Goal: Task Accomplishment & Management: Complete application form

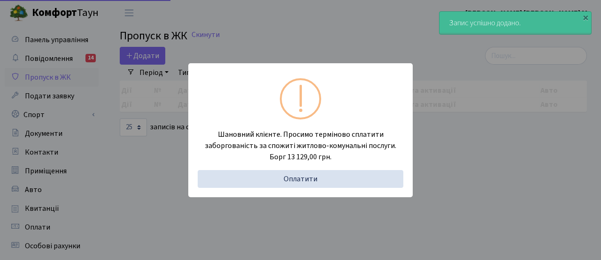
select select "25"
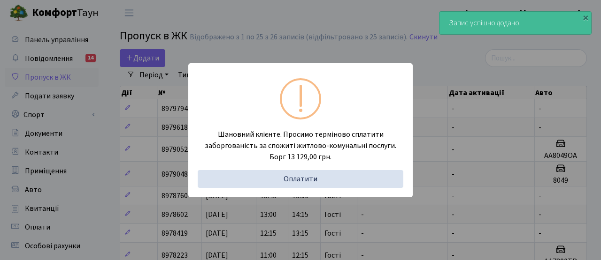
click at [115, 28] on div "Шановний клієнте. Просимо терміново сплатити заборгованість за спожиті житлово-…" at bounding box center [300, 130] width 601 height 260
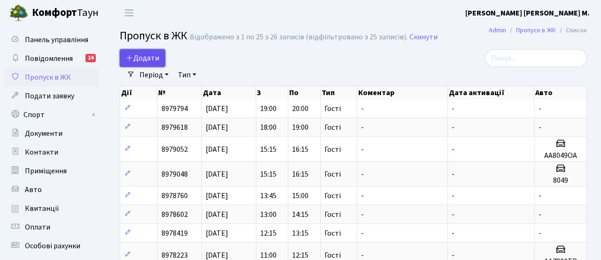
click at [144, 53] on span "Додати" at bounding box center [142, 58] width 33 height 10
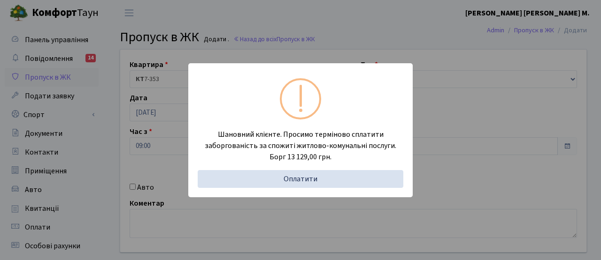
click at [164, 190] on div "Шановний клієнте. Просимо терміново сплатити заборгованість за спожиті житлово-…" at bounding box center [300, 130] width 601 height 260
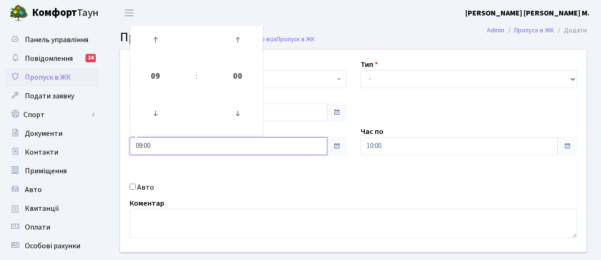
drag, startPoint x: 160, startPoint y: 153, endPoint x: 119, endPoint y: 143, distance: 42.3
click at [119, 143] on div "Квартира <b>КТ</b>&nbsp;&nbsp;&nbsp;&nbsp;7-353 <b>КТ</b>&nbsp;&nbsp;&nbsp;&nbs…" at bounding box center [353, 151] width 480 height 203
type input "10:00"
click at [272, 198] on div "Коментар" at bounding box center [352, 218] width 461 height 40
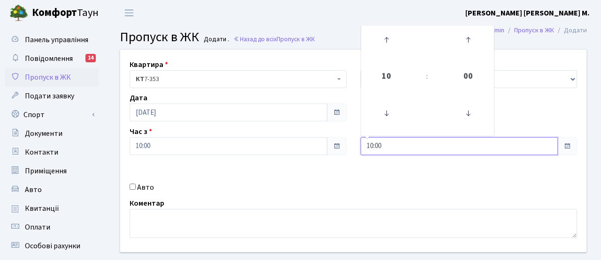
drag, startPoint x: 389, startPoint y: 147, endPoint x: 324, endPoint y: 145, distance: 64.8
click at [324, 145] on div "Квартира <b>КТ</b>&nbsp;&nbsp;&nbsp;&nbsp;7-353 <b>КТ</b>&nbsp;&nbsp;&nbsp;&nbs…" at bounding box center [353, 151] width 480 height 203
type input "12:00"
click at [335, 168] on div "Квартира <b>КТ</b>&nbsp;&nbsp;&nbsp;&nbsp;7-353 <b>КТ</b>&nbsp;&nbsp;&nbsp;&nbs…" at bounding box center [353, 151] width 480 height 203
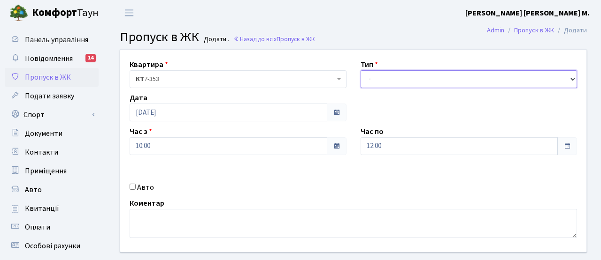
click at [383, 74] on select "- Доставка Таксі Гості Сервіс" at bounding box center [468, 79] width 217 height 18
select select "3"
click at [360, 70] on select "- Доставка Таксі Гості Сервіс" at bounding box center [468, 79] width 217 height 18
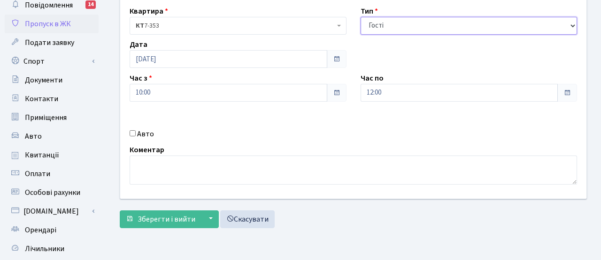
scroll to position [90, 0]
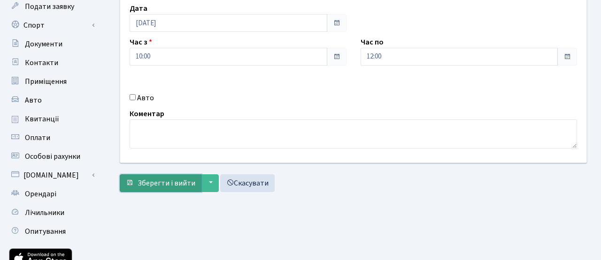
click at [184, 188] on span "Зберегти і вийти" at bounding box center [166, 183] width 58 height 10
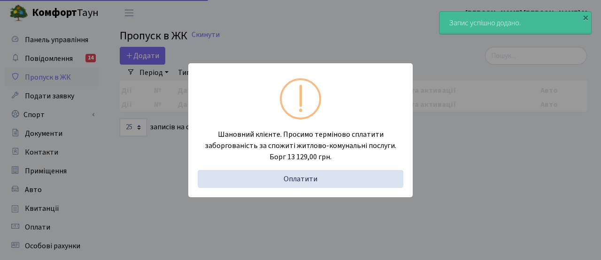
select select "25"
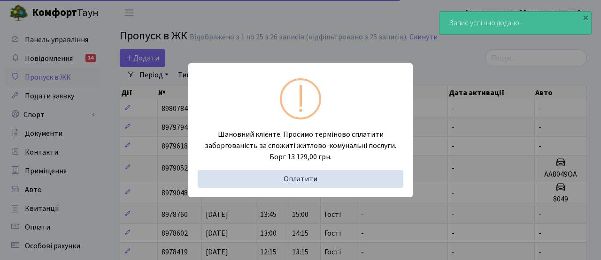
click at [145, 141] on div "Шановний клієнте. Просимо терміново сплатити заборгованість за спожиті житлово-…" at bounding box center [300, 130] width 601 height 260
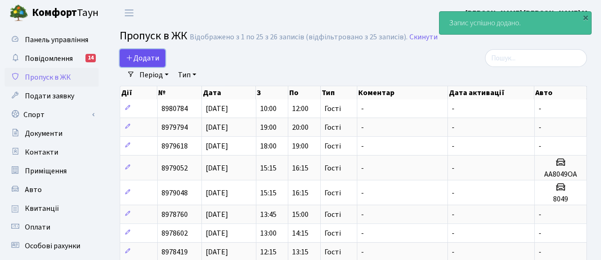
click at [147, 52] on link "Додати" at bounding box center [143, 58] width 46 height 18
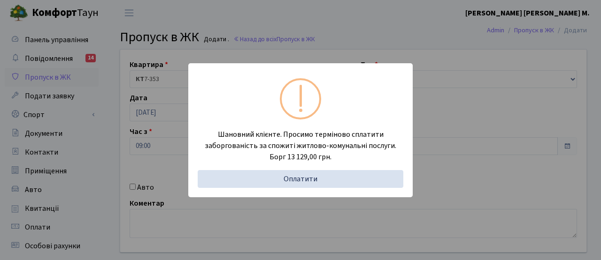
click at [151, 148] on div "Шановний клієнте. Просимо терміново сплатити заборгованість за спожиті житлово-…" at bounding box center [300, 130] width 601 height 260
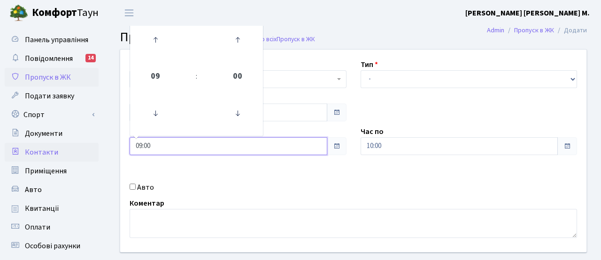
drag, startPoint x: 158, startPoint y: 148, endPoint x: 87, endPoint y: 144, distance: 71.0
click at [87, 144] on div "Панель управління Повідомлення 14 Пропуск в ЖК Подати заявку Спорт Бронювання С…" at bounding box center [300, 212] width 601 height 373
type input "12:00"
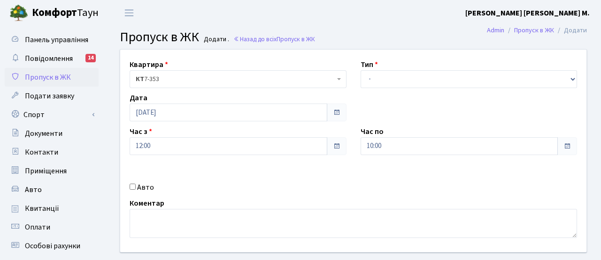
click at [192, 172] on div "Квартира <b>КТ</b>&nbsp;&nbsp;&nbsp;&nbsp;7-353 <b>КТ</b>&nbsp;&nbsp;&nbsp;&nbs…" at bounding box center [353, 151] width 480 height 203
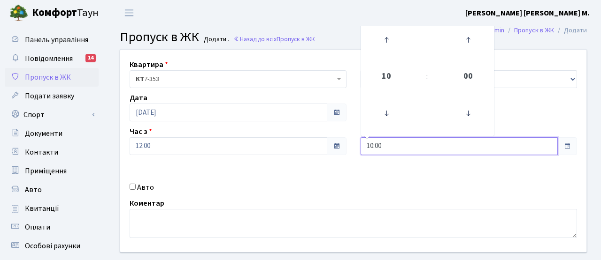
drag, startPoint x: 383, startPoint y: 146, endPoint x: 332, endPoint y: 145, distance: 50.7
click at [332, 145] on div "Квартира <b>КТ</b>&nbsp;&nbsp;&nbsp;&nbsp;7-353 <b>КТ</b>&nbsp;&nbsp;&nbsp;&nbs…" at bounding box center [353, 151] width 480 height 203
type input "14:00"
click at [349, 180] on div "Квартира <b>КТ</b>&nbsp;&nbsp;&nbsp;&nbsp;7-353 <b>КТ</b>&nbsp;&nbsp;&nbsp;&nbs…" at bounding box center [353, 151] width 480 height 203
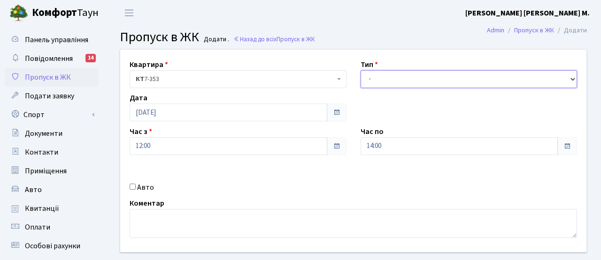
click at [385, 78] on select "- Доставка Таксі Гості Сервіс" at bounding box center [468, 79] width 217 height 18
select select "3"
click at [360, 70] on select "- Доставка Таксі Гості Сервіс" at bounding box center [468, 79] width 217 height 18
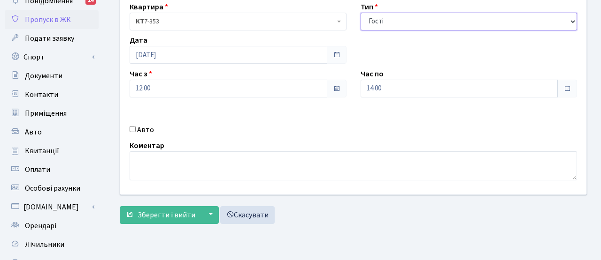
scroll to position [130, 0]
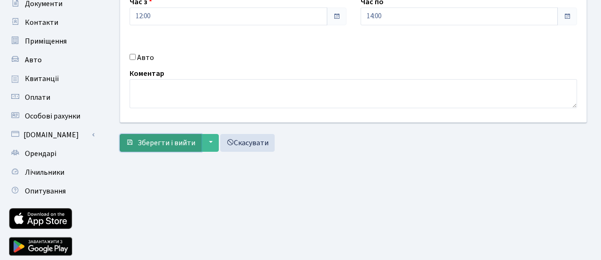
click at [186, 147] on span "Зберегти і вийти" at bounding box center [166, 143] width 58 height 10
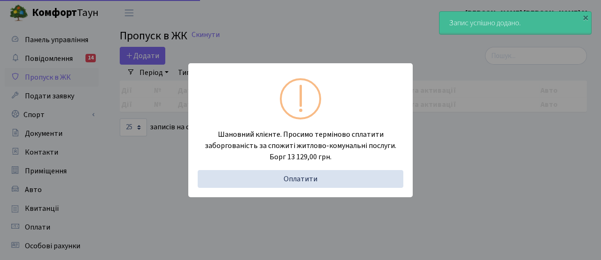
select select "25"
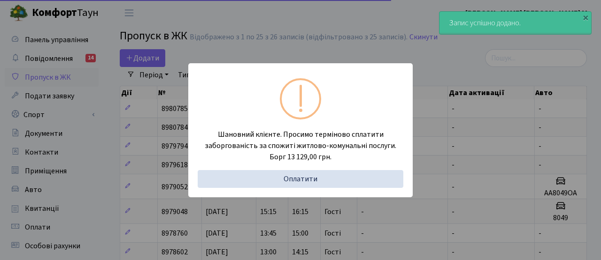
click at [126, 123] on div "Шановний клієнте. Просимо терміново сплатити заборгованість за спожиті житлово-…" at bounding box center [300, 130] width 601 height 260
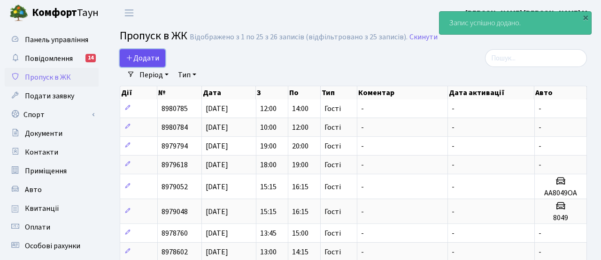
click at [147, 55] on span "Додати" at bounding box center [142, 58] width 33 height 10
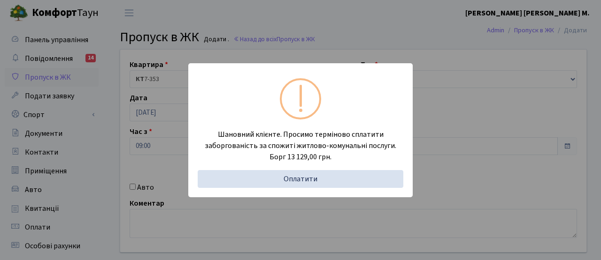
click at [147, 152] on div "Шановний клієнте. Просимо терміново сплатити заборгованість за спожиті житлово-…" at bounding box center [300, 130] width 601 height 260
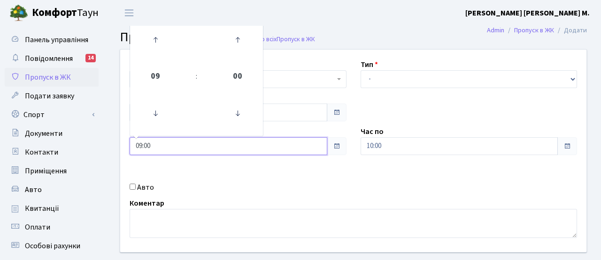
drag, startPoint x: 165, startPoint y: 151, endPoint x: 108, endPoint y: 142, distance: 57.5
click at [108, 142] on div "Квартира <b>КТ</b>&nbsp;&nbsp;&nbsp;&nbsp;7-353 <b>КТ</b>&nbsp;&nbsp;&nbsp;&nbs…" at bounding box center [353, 167] width 495 height 237
type input "14:00"
click at [211, 168] on div "Квартира <b>КТ</b>&nbsp;&nbsp;&nbsp;&nbsp;7-353 <b>КТ</b>&nbsp;&nbsp;&nbsp;&nbs…" at bounding box center [353, 151] width 480 height 203
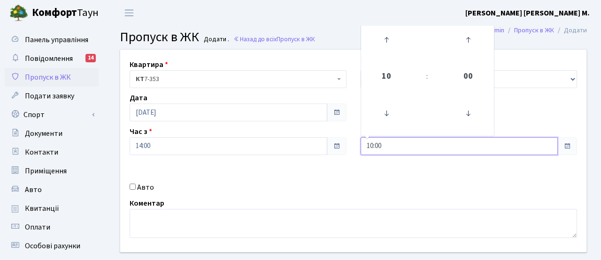
drag, startPoint x: 396, startPoint y: 148, endPoint x: 312, endPoint y: 136, distance: 84.3
click at [312, 136] on div "Квартира <b>КТ</b>&nbsp;&nbsp;&nbsp;&nbsp;7-353 <b>КТ</b>&nbsp;&nbsp;&nbsp;&nbs…" at bounding box center [353, 151] width 480 height 203
type input "16:00"
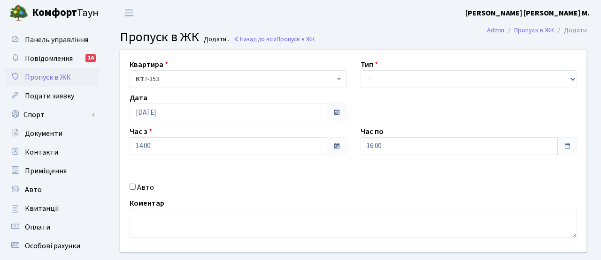
click at [305, 191] on div "Авто" at bounding box center [237, 187] width 231 height 11
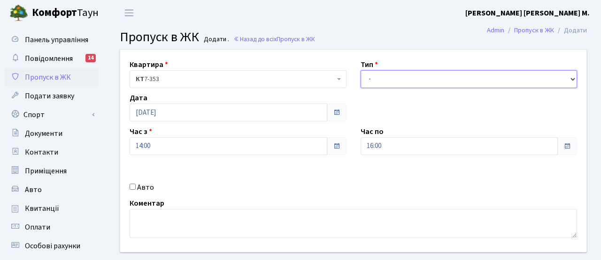
click at [368, 82] on select "- Доставка Таксі Гості Сервіс" at bounding box center [468, 79] width 217 height 18
select select "3"
click at [360, 70] on select "- Доставка Таксі Гості Сервіс" at bounding box center [468, 79] width 217 height 18
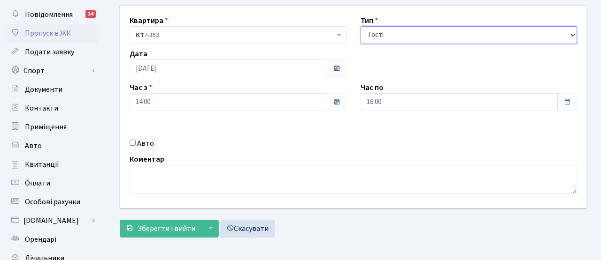
scroll to position [109, 0]
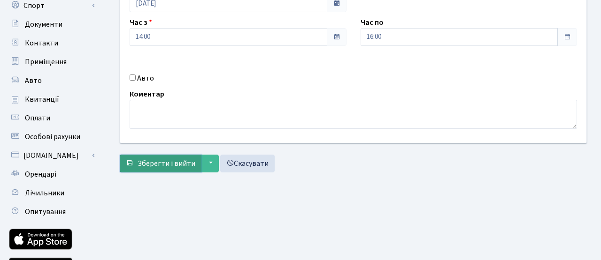
click at [172, 162] on span "Зберегти і вийти" at bounding box center [166, 164] width 58 height 10
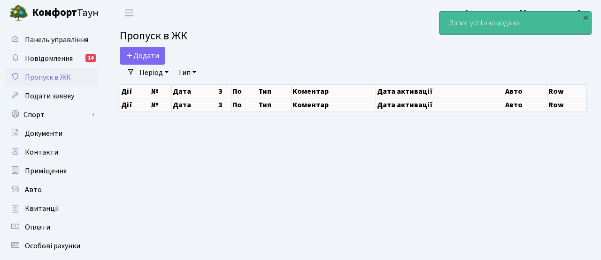
select select "25"
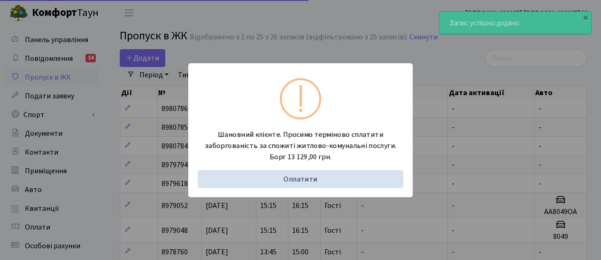
click at [108, 83] on div "Шановний клієнте. Просимо терміново сплатити заборгованість за спожиті житлово-…" at bounding box center [300, 130] width 601 height 260
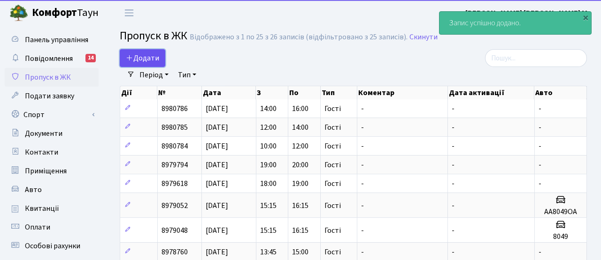
click at [136, 54] on span "Додати" at bounding box center [142, 58] width 33 height 10
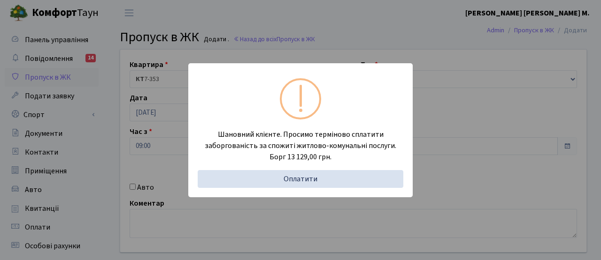
click at [146, 147] on div "Шановний клієнте. Просимо терміново сплатити заборгованість за спожиті житлово-…" at bounding box center [300, 130] width 601 height 260
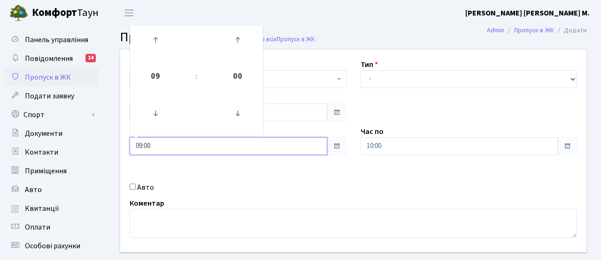
drag, startPoint x: 150, startPoint y: 149, endPoint x: 105, endPoint y: 141, distance: 45.7
click at [105, 142] on div "Панель управління Повідомлення 14 Пропуск в ЖК Подати заявку Спорт Бронювання С…" at bounding box center [300, 212] width 601 height 373
type input "16:00"
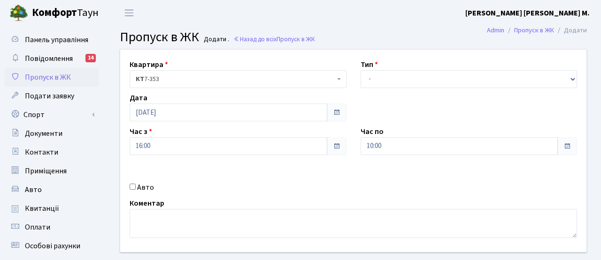
click at [253, 174] on div "Квартира <b>КТ</b>&nbsp;&nbsp;&nbsp;&nbsp;7-353 <b>КТ</b>&nbsp;&nbsp;&nbsp;&nbs…" at bounding box center [353, 151] width 480 height 203
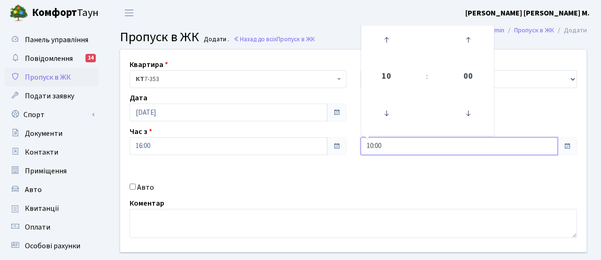
drag, startPoint x: 395, startPoint y: 145, endPoint x: 327, endPoint y: 141, distance: 68.1
click at [327, 141] on div "Квартира <b>КТ</b>&nbsp;&nbsp;&nbsp;&nbsp;7-353 <b>КТ</b>&nbsp;&nbsp;&nbsp;&nbs…" at bounding box center [353, 151] width 480 height 203
type input "18:00"
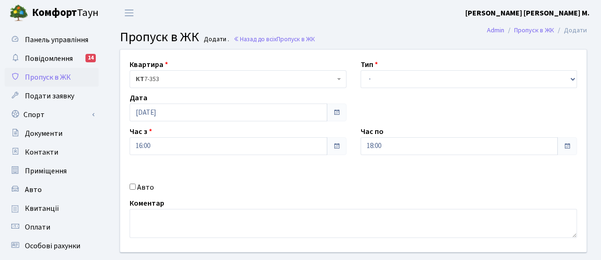
click at [335, 187] on div "Авто" at bounding box center [237, 187] width 231 height 11
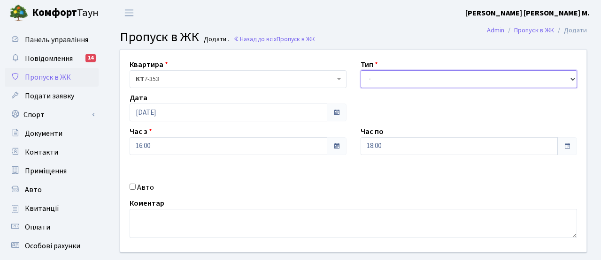
click at [367, 82] on select "- Доставка Таксі Гості Сервіс" at bounding box center [468, 79] width 217 height 18
select select "3"
click at [360, 70] on select "- Доставка Таксі Гості Сервіс" at bounding box center [468, 79] width 217 height 18
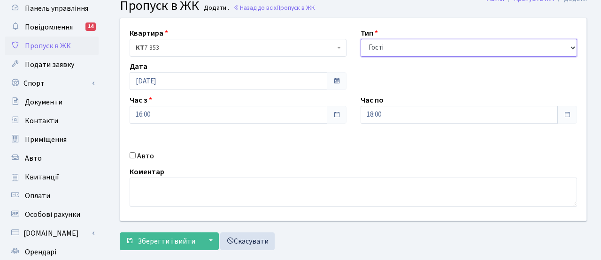
scroll to position [87, 0]
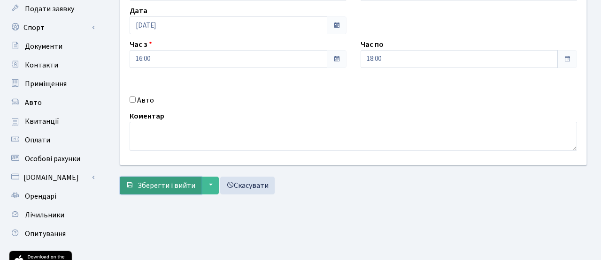
click at [189, 188] on span "Зберегти і вийти" at bounding box center [166, 186] width 58 height 10
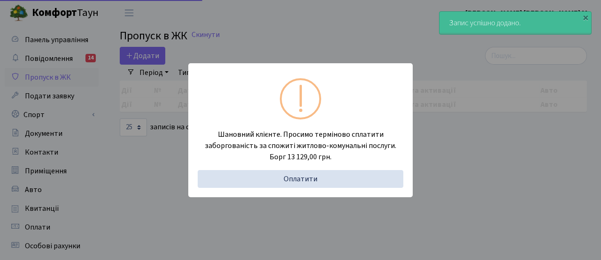
select select "25"
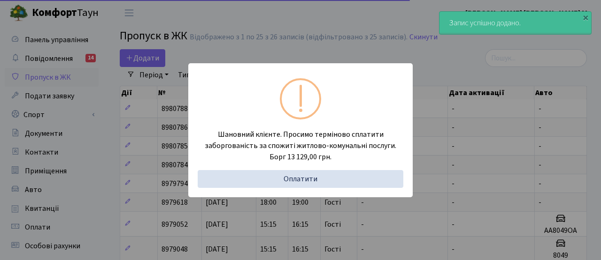
click at [138, 141] on div "Шановний клієнте. Просимо терміново сплатити заборгованість за спожиті житлово-…" at bounding box center [300, 130] width 601 height 260
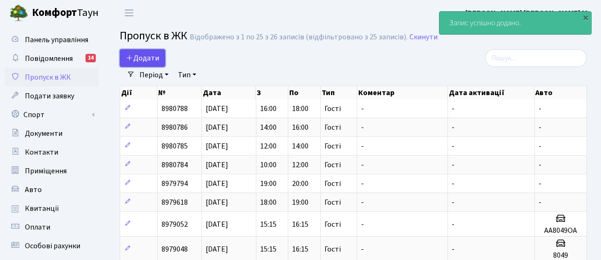
click at [152, 52] on link "Додати" at bounding box center [143, 58] width 46 height 18
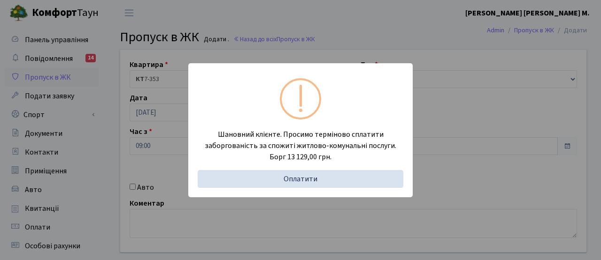
click at [155, 145] on div "Шановний клієнте. Просимо терміново сплатити заборгованість за спожиті житлово-…" at bounding box center [300, 130] width 601 height 260
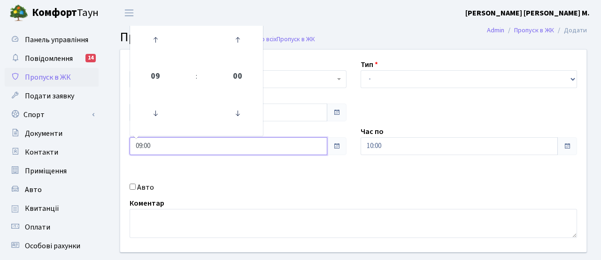
drag, startPoint x: 156, startPoint y: 146, endPoint x: 107, endPoint y: 140, distance: 50.1
click at [107, 140] on div "Квартира <b>КТ</b>&nbsp;&nbsp;&nbsp;&nbsp;7-353 <b>КТ</b>&nbsp;&nbsp;&nbsp;&nbs…" at bounding box center [353, 167] width 495 height 237
type input "18:00"
click at [245, 186] on div "Авто" at bounding box center [237, 187] width 231 height 11
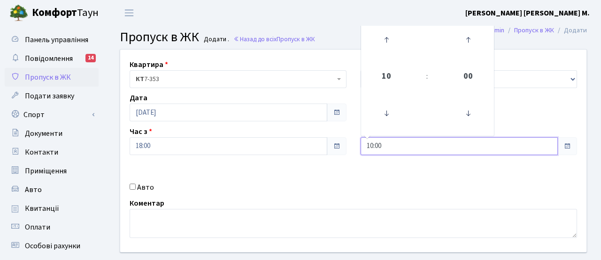
drag, startPoint x: 393, startPoint y: 145, endPoint x: 313, endPoint y: 144, distance: 80.2
click at [313, 144] on div "Квартира <b>КТ</b>&nbsp;&nbsp;&nbsp;&nbsp;7-353 <b>КТ</b>&nbsp;&nbsp;&nbsp;&nbs…" at bounding box center [353, 151] width 480 height 203
type input "20:00"
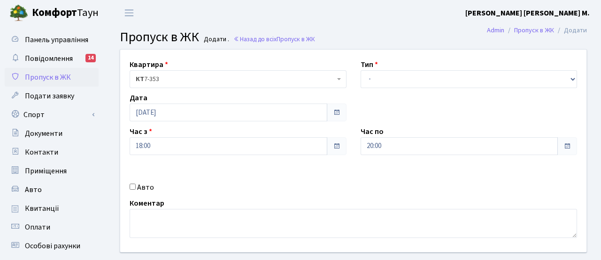
click at [275, 205] on div "Коментар" at bounding box center [352, 218] width 461 height 40
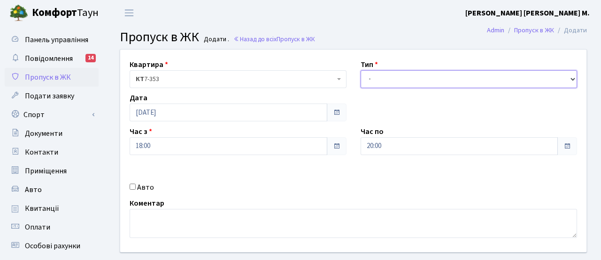
click at [382, 80] on select "- Доставка Таксі Гості Сервіс" at bounding box center [468, 79] width 217 height 18
select select "3"
click at [360, 70] on select "- Доставка Таксі Гості Сервіс" at bounding box center [468, 79] width 217 height 18
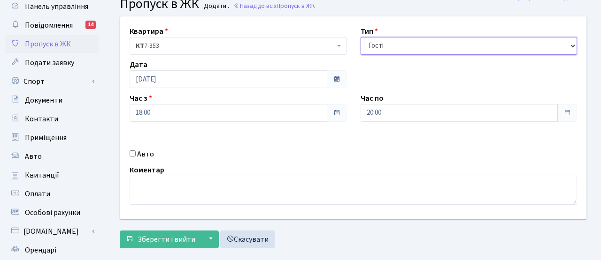
scroll to position [81, 0]
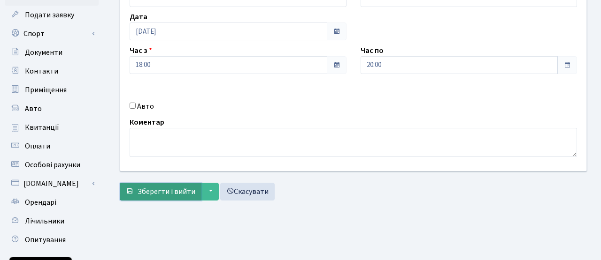
click at [181, 192] on span "Зберегти і вийти" at bounding box center [166, 192] width 58 height 10
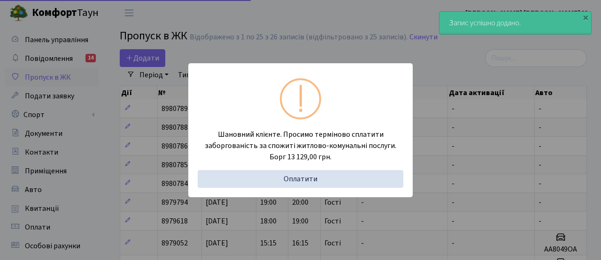
select select "25"
click at [157, 84] on div "Шановний клієнте. Просимо терміново сплатити заборгованість за спожиті житлово-…" at bounding box center [300, 130] width 601 height 260
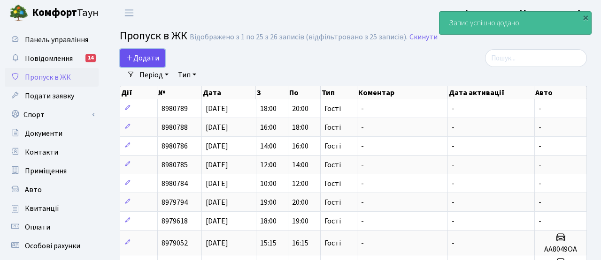
click at [153, 51] on link "Додати" at bounding box center [143, 58] width 46 height 18
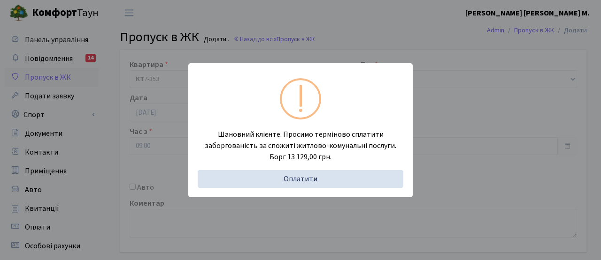
click at [150, 141] on div "Шановний клієнте. Просимо терміново сплатити заборгованість за спожиті житлово-…" at bounding box center [300, 130] width 601 height 260
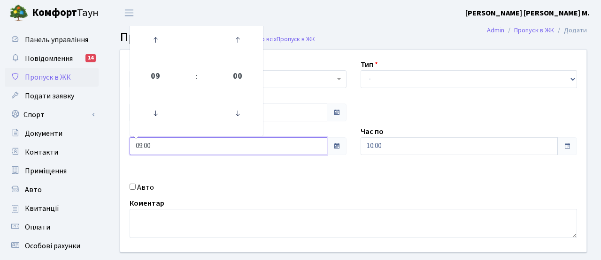
drag, startPoint x: 156, startPoint y: 143, endPoint x: 111, endPoint y: 137, distance: 46.0
click at [111, 137] on div "Квартира <b>КТ</b>&nbsp;&nbsp;&nbsp;&nbsp;7-353 <b>КТ</b>&nbsp;&nbsp;&nbsp;&nbs…" at bounding box center [353, 167] width 495 height 237
type input "20:00"
click at [257, 176] on div "Квартира <b>КТ</b>&nbsp;&nbsp;&nbsp;&nbsp;7-353 <b>КТ</b>&nbsp;&nbsp;&nbsp;&nbs…" at bounding box center [353, 151] width 480 height 203
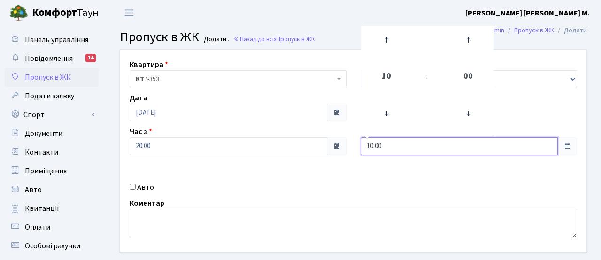
drag, startPoint x: 383, startPoint y: 149, endPoint x: 352, endPoint y: 147, distance: 31.5
click at [354, 148] on div "Час по 10:00 10 : 00 00 01 02 03 04 05 06 07 08 09 10 11 12 13 14 15 16 17 18 1…" at bounding box center [468, 140] width 231 height 29
type input "22:00"
click at [346, 168] on div "Квартира <b>КТ</b>&nbsp;&nbsp;&nbsp;&nbsp;7-353 <b>КТ</b>&nbsp;&nbsp;&nbsp;&nbs…" at bounding box center [353, 151] width 480 height 203
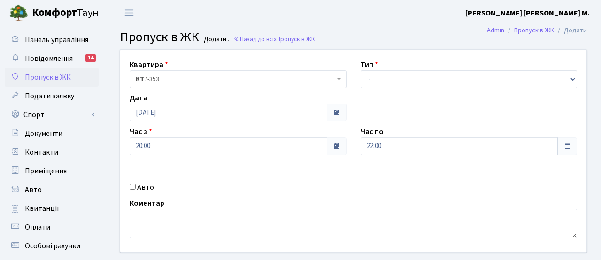
click at [402, 65] on div "Тип - Доставка Таксі Гості Сервіс" at bounding box center [468, 73] width 231 height 29
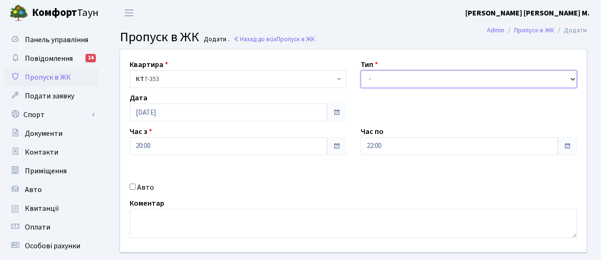
click at [399, 71] on select "- Доставка Таксі Гості Сервіс" at bounding box center [468, 79] width 217 height 18
select select "3"
click at [360, 70] on select "- Доставка Таксі Гості Сервіс" at bounding box center [468, 79] width 217 height 18
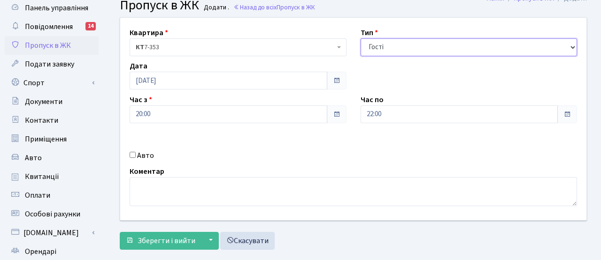
scroll to position [81, 0]
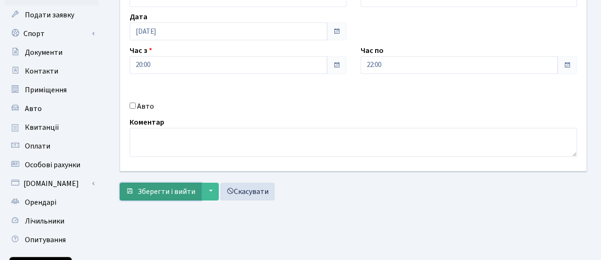
click at [169, 190] on span "Зберегти і вийти" at bounding box center [166, 192] width 58 height 10
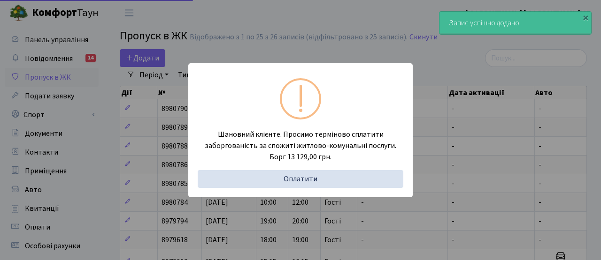
select select "25"
click at [158, 76] on div "Шановний клієнте. Просимо терміново сплатити заборгованість за спожиті житлово-…" at bounding box center [300, 130] width 601 height 260
